Goal: Communication & Community: Connect with others

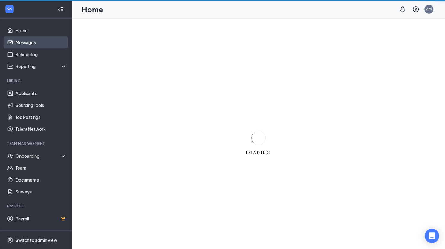
click at [35, 41] on link "Messages" at bounding box center [41, 42] width 51 height 12
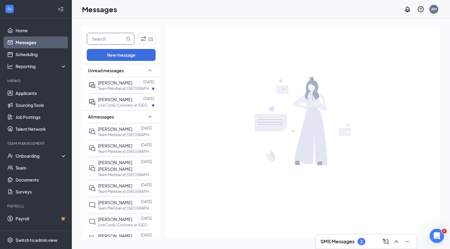
click at [108, 37] on input "text" at bounding box center [106, 38] width 38 height 11
type input "[PERSON_NAME]"
click at [130, 37] on icon "MagnifyingGlass" at bounding box center [128, 38] width 5 height 5
click at [109, 37] on input "[PERSON_NAME]" at bounding box center [106, 38] width 38 height 11
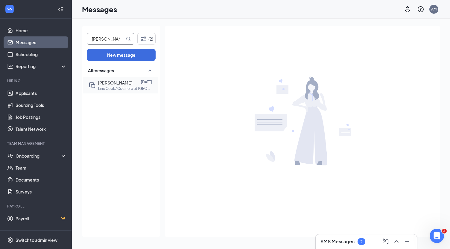
click at [120, 85] on span "[PERSON_NAME]" at bounding box center [115, 82] width 34 height 5
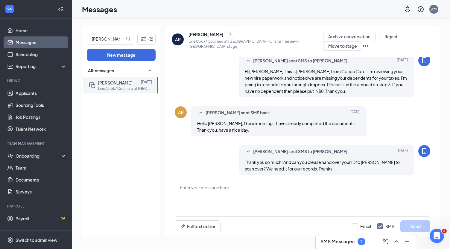
scroll to position [194, 0]
